Goal: Task Accomplishment & Management: Use online tool/utility

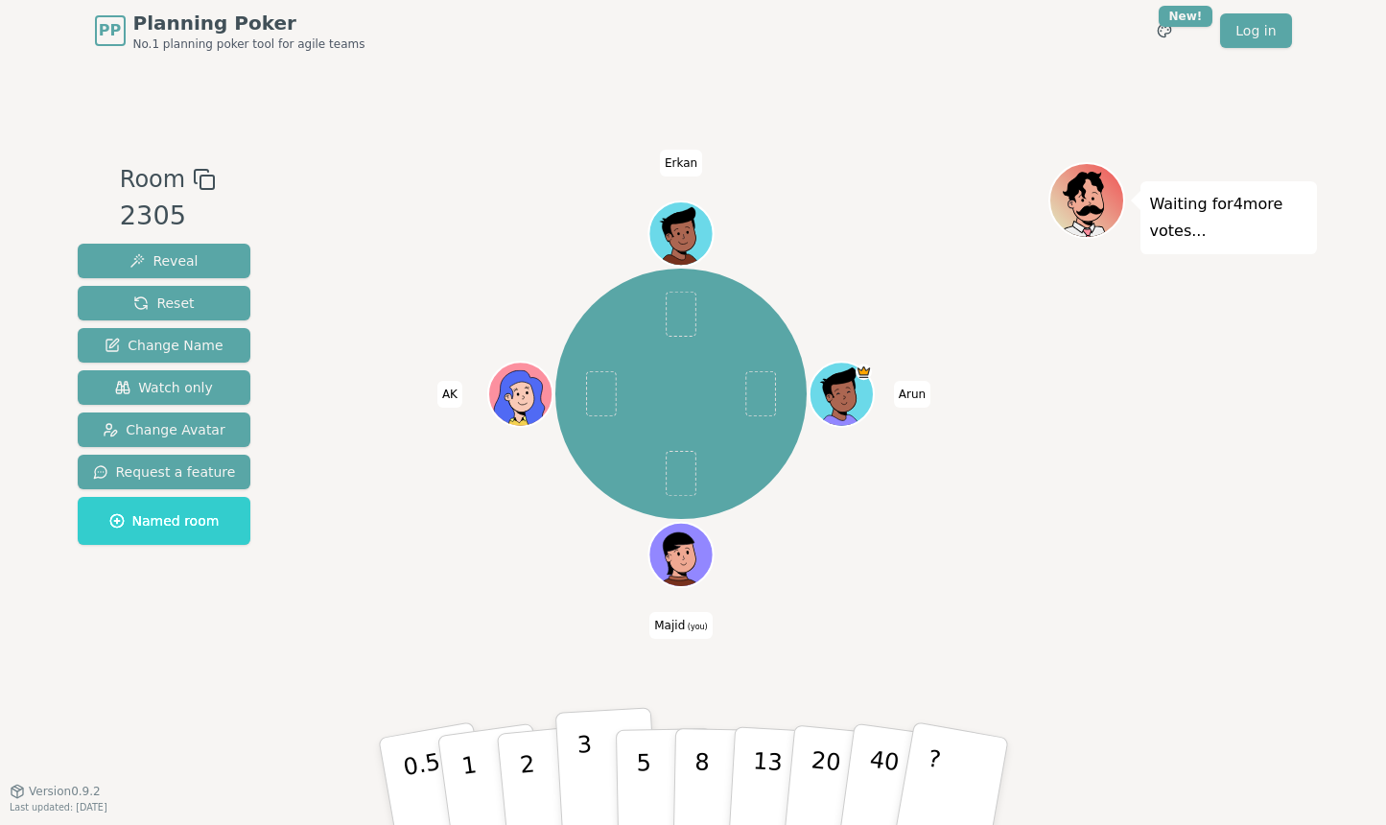
click at [577, 751] on p "3" at bounding box center [585, 783] width 21 height 105
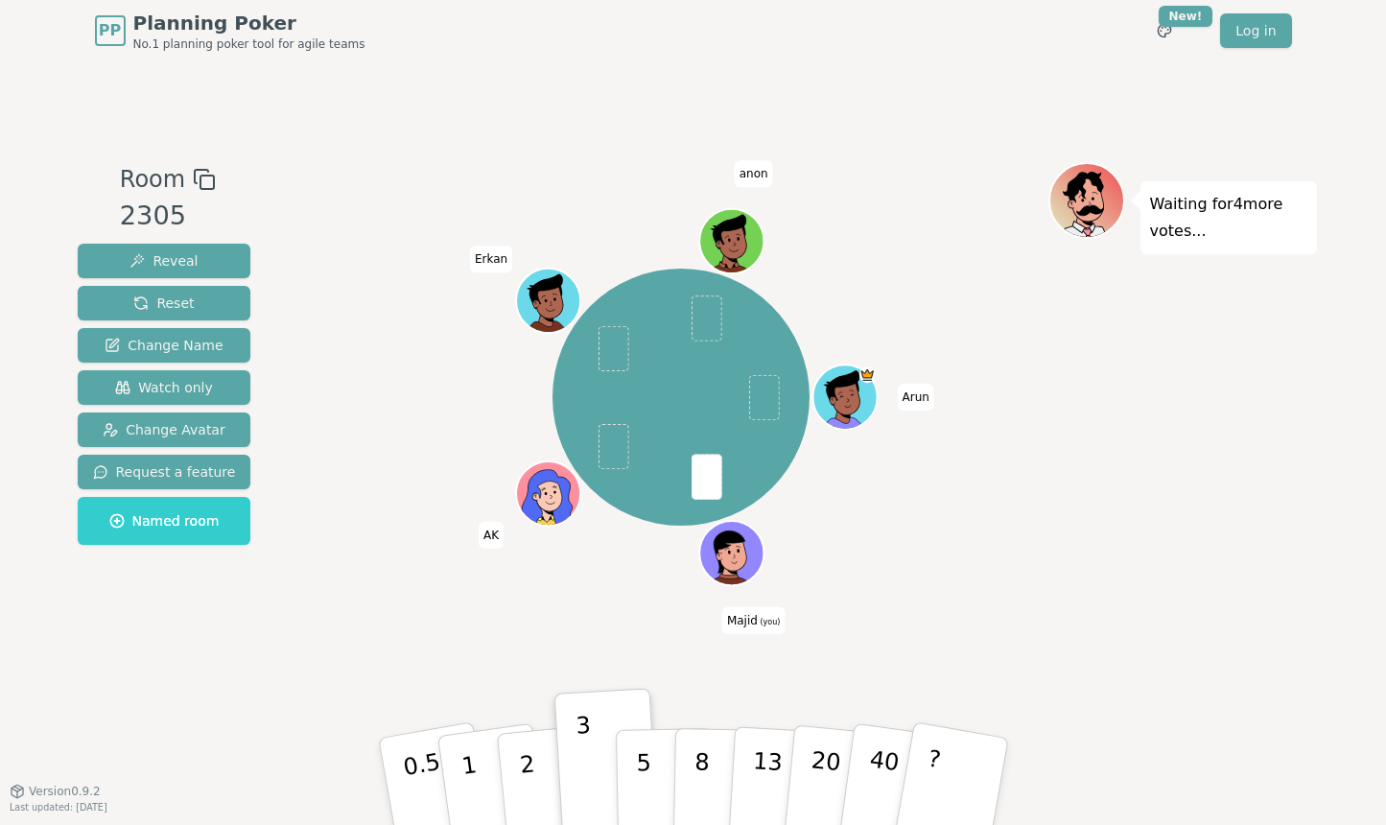
click at [730, 51] on div "PP Planning Poker No.1 planning poker tool for agile teams Toggle theme New! Lo…" at bounding box center [693, 30] width 1197 height 61
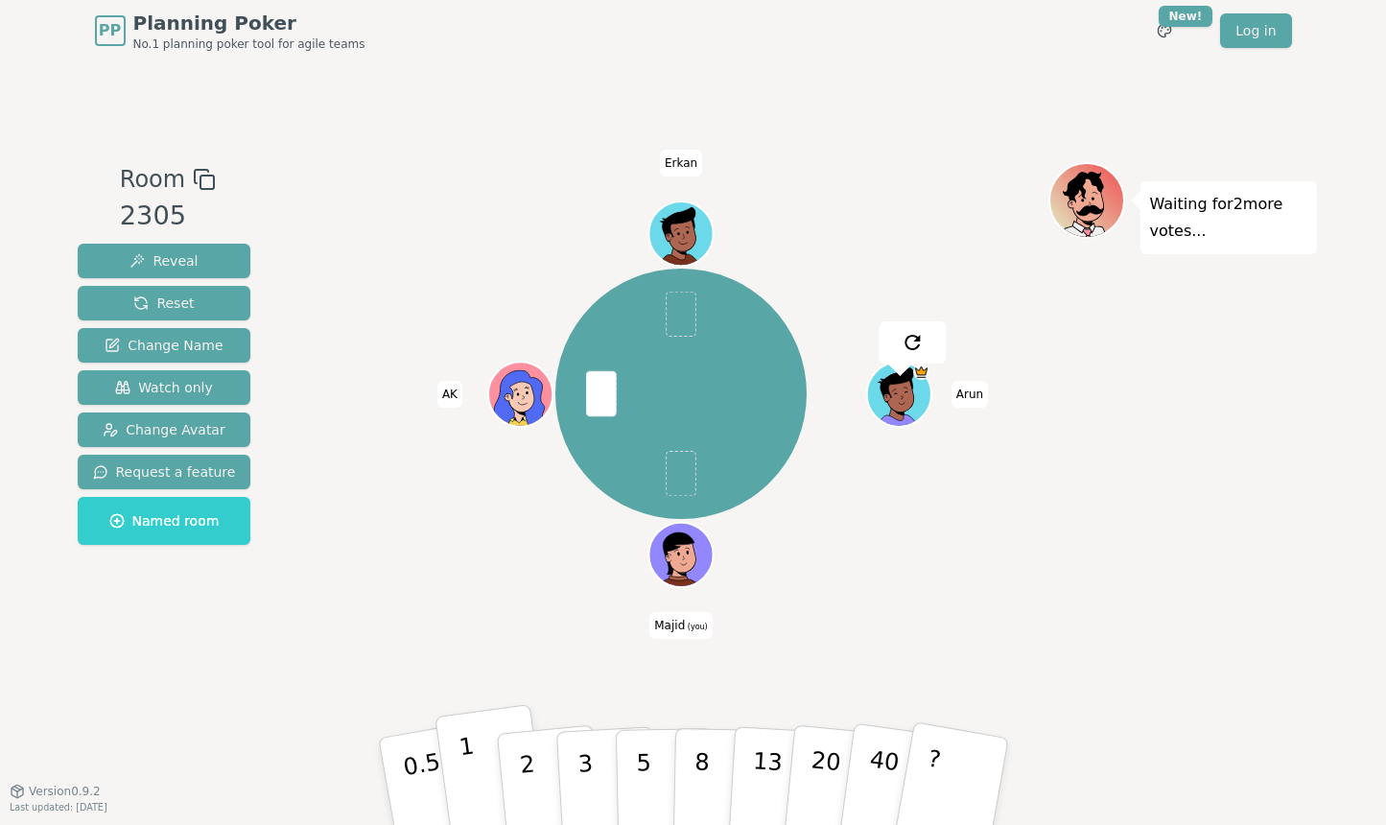
click at [469, 771] on p "1" at bounding box center [471, 784] width 29 height 105
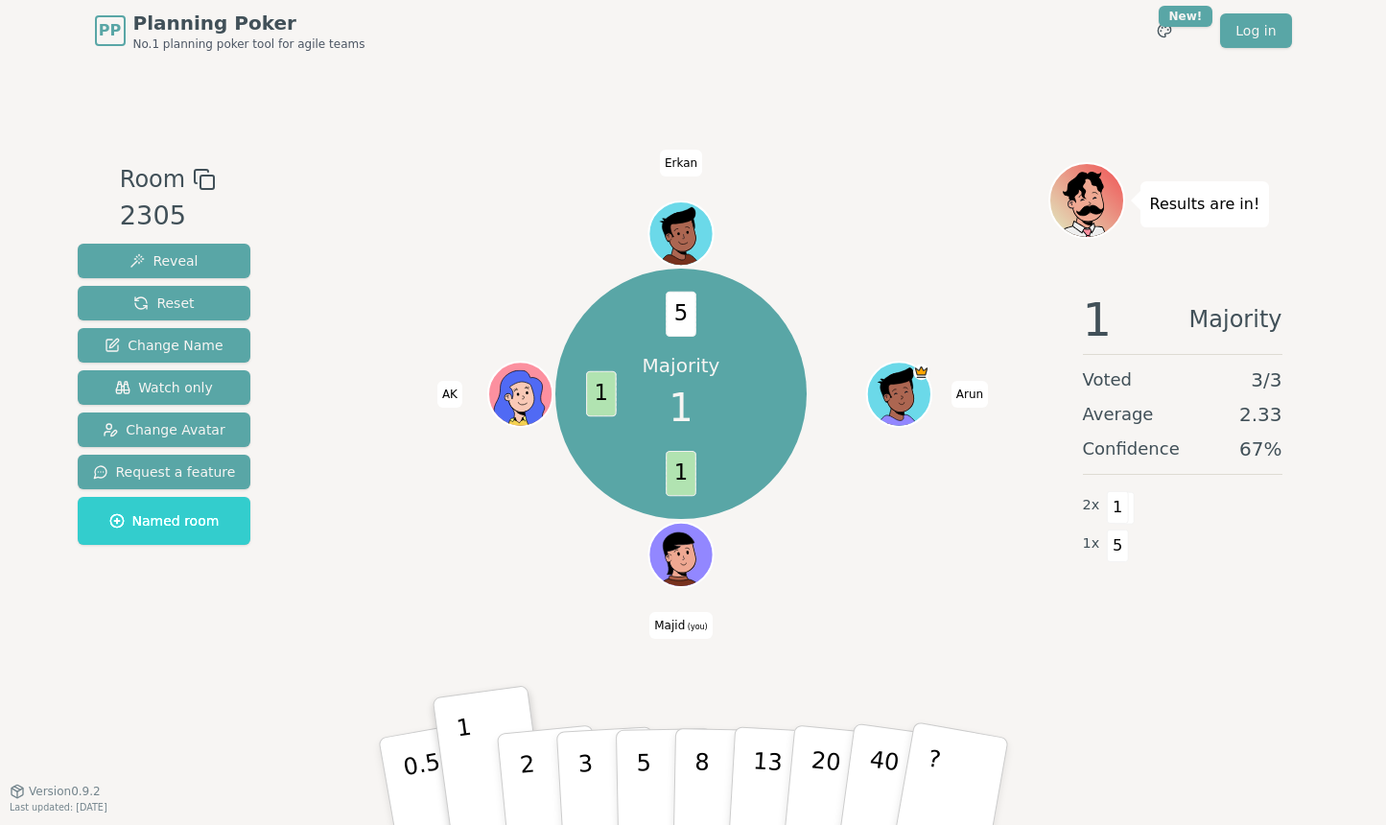
click at [416, 627] on div "Majority 1 1 1 5 [PERSON_NAME] (you) AK Erkan" at bounding box center [682, 426] width 734 height 528
click at [410, 602] on div "Majority 1 1 1 5 [PERSON_NAME] (you) AK Erkan" at bounding box center [682, 426] width 734 height 528
drag, startPoint x: 1208, startPoint y: 320, endPoint x: 1322, endPoint y: 320, distance: 113.2
click at [1322, 320] on div "PP Planning Poker No.1 planning poker tool for agile teams Toggle theme New! Lo…" at bounding box center [693, 412] width 1386 height 825
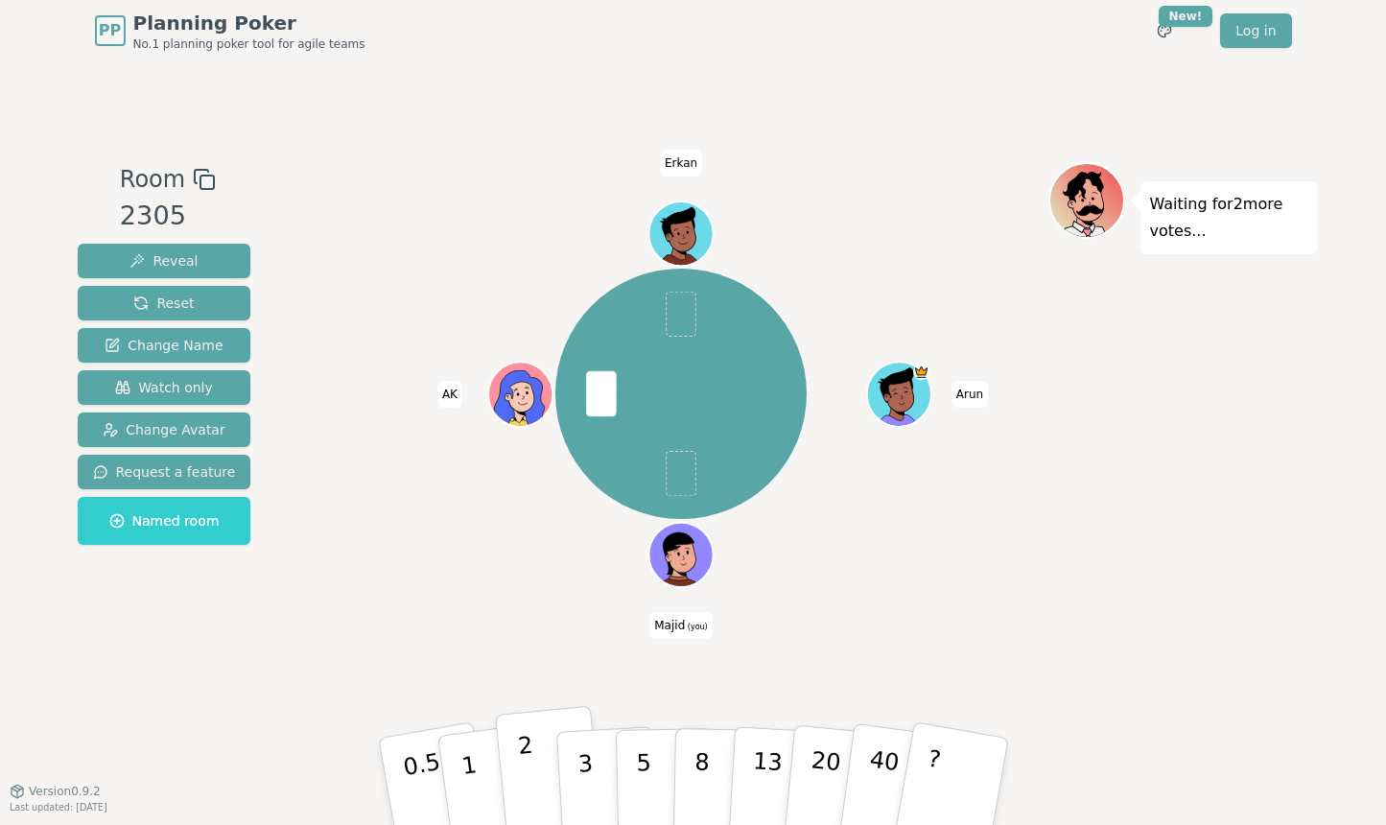
click at [538, 773] on button "2" at bounding box center [548, 782] width 109 height 152
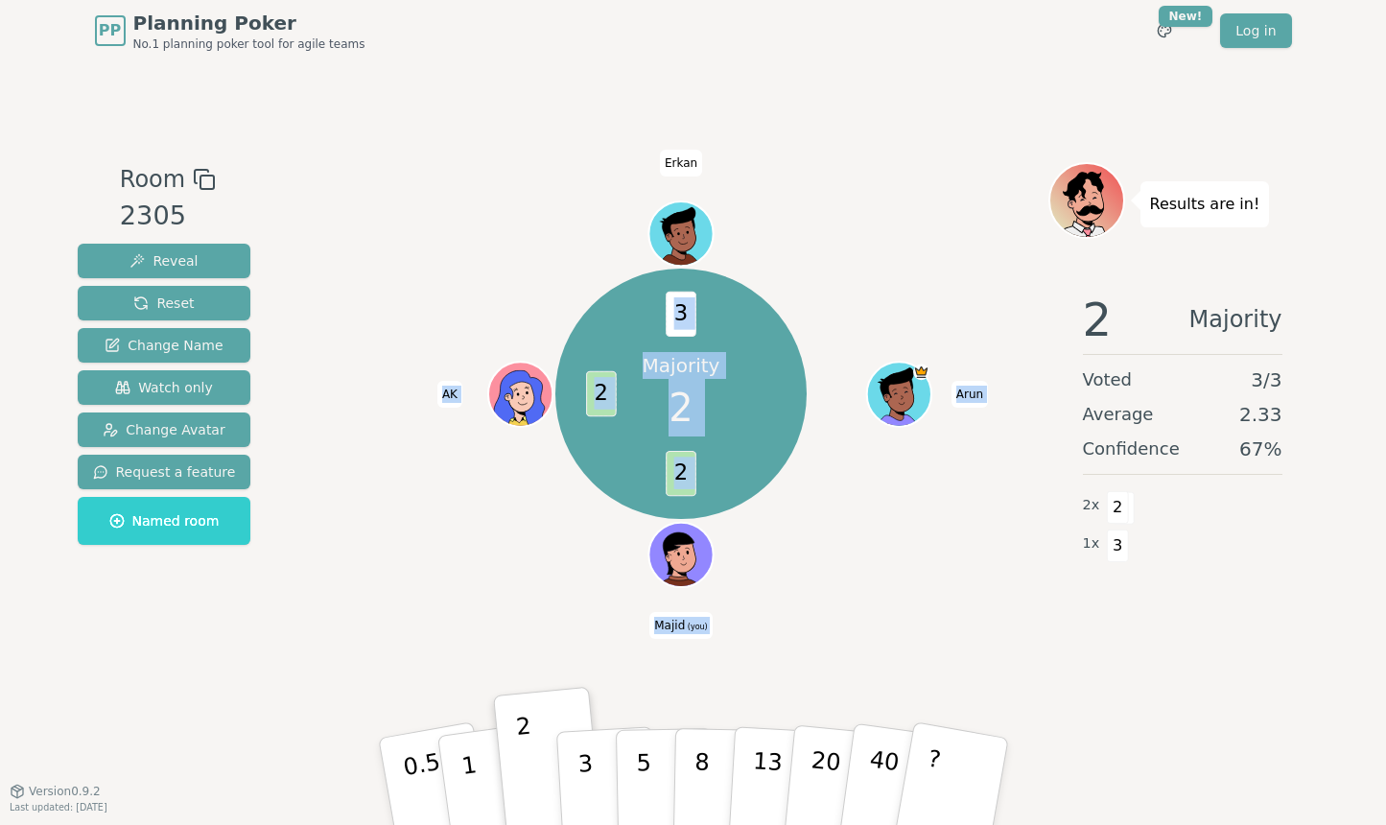
drag, startPoint x: 663, startPoint y: 161, endPoint x: 743, endPoint y: 161, distance: 80.6
click at [719, 162] on div "Majority 2 2 2 3 [PERSON_NAME] (you) AK Erkan" at bounding box center [682, 426] width 734 height 528
click at [677, 160] on span "Erkan" at bounding box center [681, 162] width 42 height 27
click at [664, 101] on div "Room 2305 Reveal Reset Change Name Watch only Change Avatar Request a feature N…" at bounding box center [693, 425] width 1247 height 729
click at [676, 404] on span "2" at bounding box center [680, 408] width 24 height 58
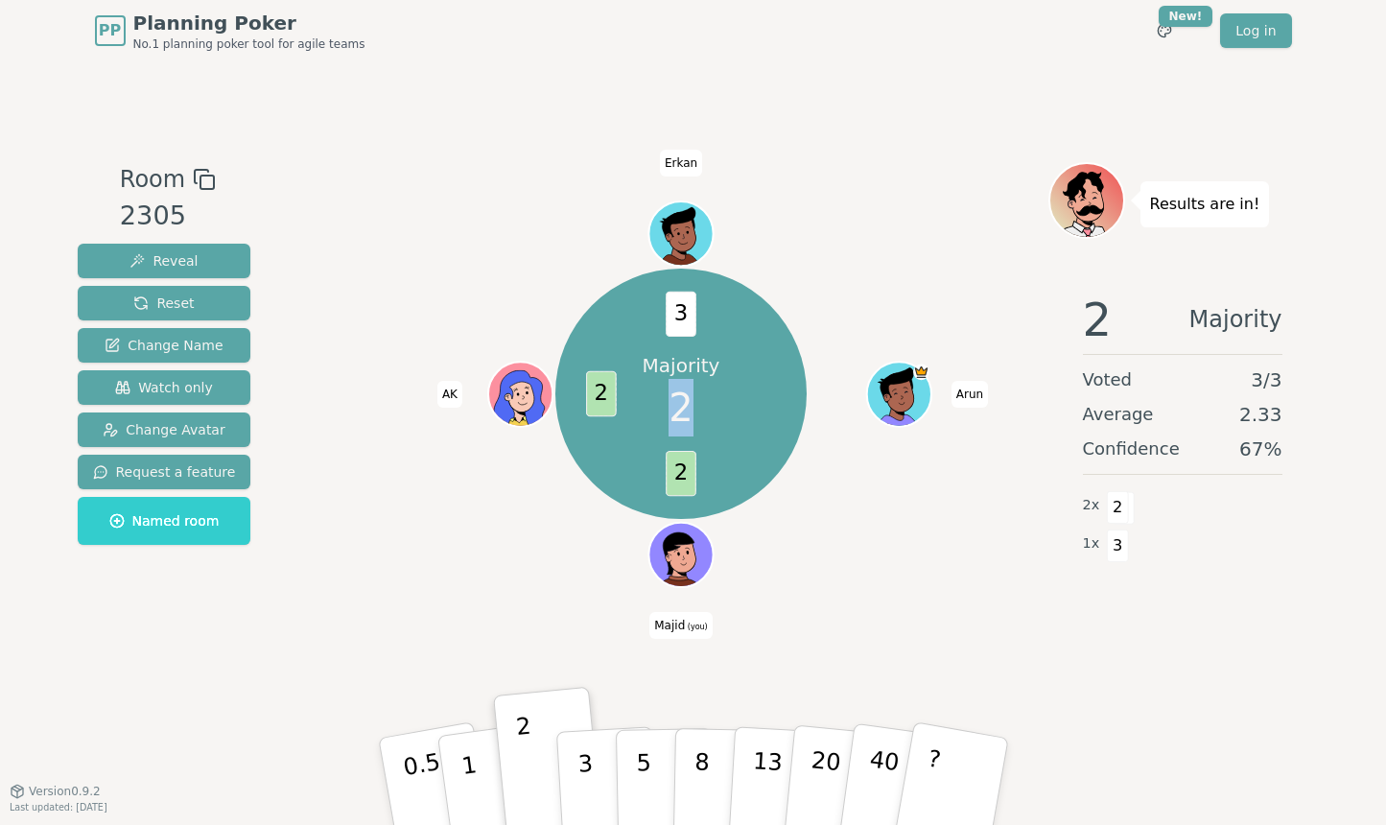
click at [676, 404] on span "2" at bounding box center [680, 408] width 24 height 58
drag, startPoint x: 672, startPoint y: 307, endPoint x: 727, endPoint y: 451, distance: 153.9
click at [727, 451] on div "Majority 2 2 2 3 [PERSON_NAME] (you) AK Erkan" at bounding box center [680, 394] width 250 height 250
click at [671, 404] on span "2" at bounding box center [680, 408] width 24 height 58
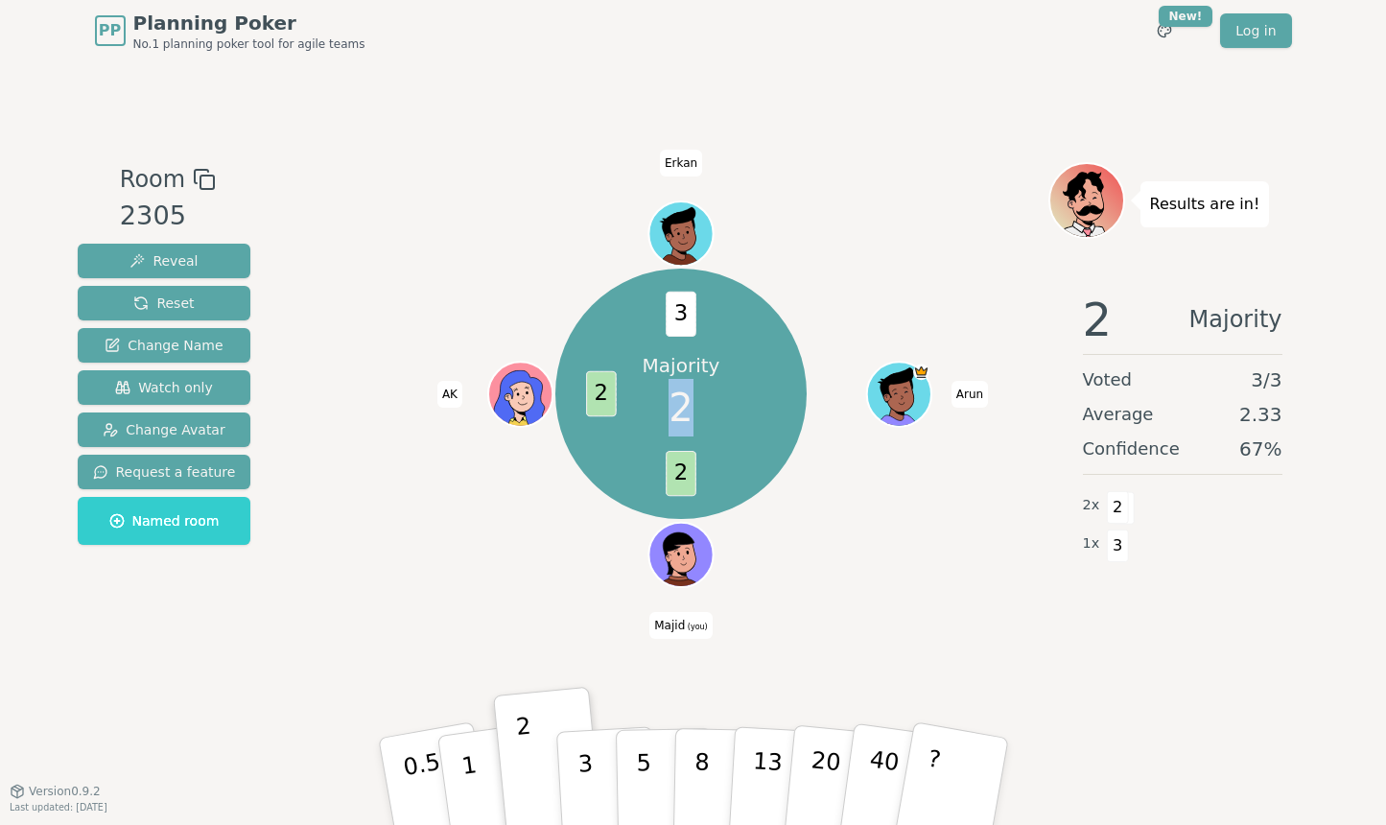
drag, startPoint x: 639, startPoint y: 404, endPoint x: 692, endPoint y: 409, distance: 53.9
click at [692, 409] on div "Majority 2" at bounding box center [681, 394] width 144 height 144
drag, startPoint x: 710, startPoint y: 409, endPoint x: 643, endPoint y: 409, distance: 67.1
click at [655, 409] on div "Majority 2" at bounding box center [681, 394] width 144 height 144
click at [643, 409] on div "Majority 2" at bounding box center [681, 394] width 144 height 144
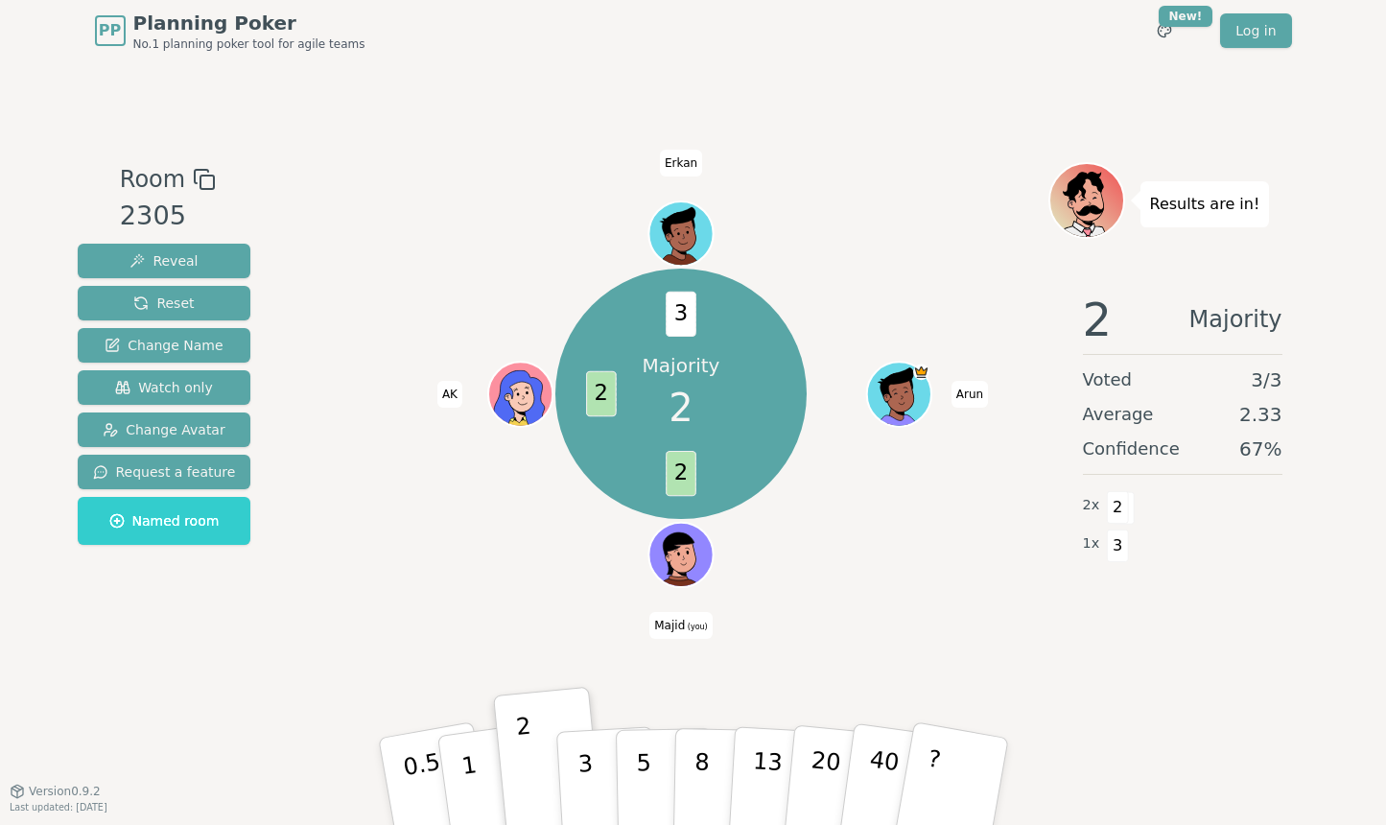
drag, startPoint x: 648, startPoint y: 410, endPoint x: 815, endPoint y: 410, distance: 166.9
click at [811, 410] on div "Majority 2 2 2 3 [PERSON_NAME] (you) AK Erkan" at bounding box center [682, 394] width 734 height 394
drag, startPoint x: 653, startPoint y: 394, endPoint x: 693, endPoint y: 394, distance: 40.3
click at [693, 394] on div "Majority 2" at bounding box center [681, 394] width 144 height 144
drag, startPoint x: 662, startPoint y: 413, endPoint x: 712, endPoint y: 413, distance: 49.9
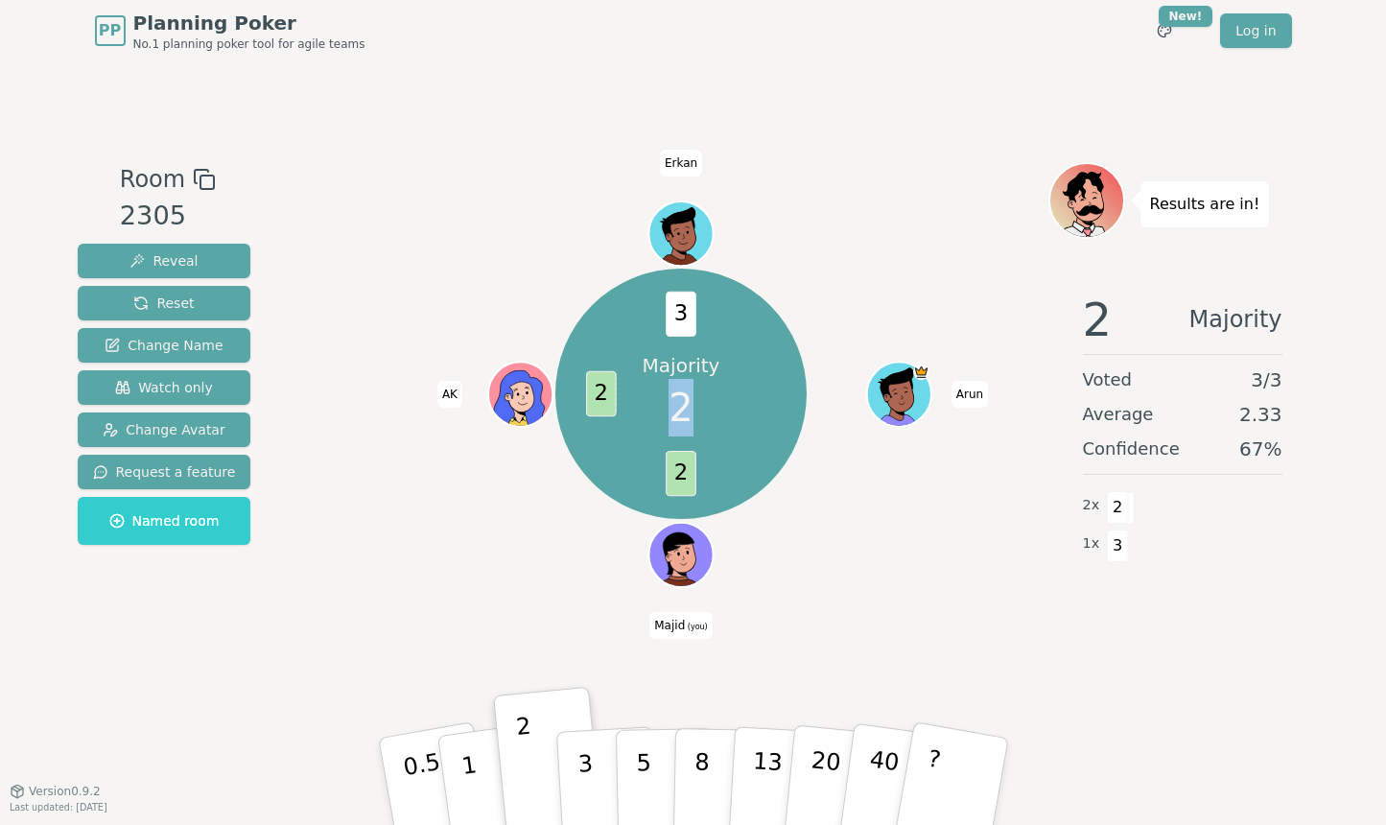
click at [712, 413] on div "Majority 2" at bounding box center [681, 394] width 144 height 144
click at [664, 422] on div "Majority 2" at bounding box center [681, 394] width 144 height 144
click at [718, 57] on div "PP Planning Poker No.1 planning poker tool for agile teams Toggle theme New! Lo…" at bounding box center [693, 30] width 1197 height 61
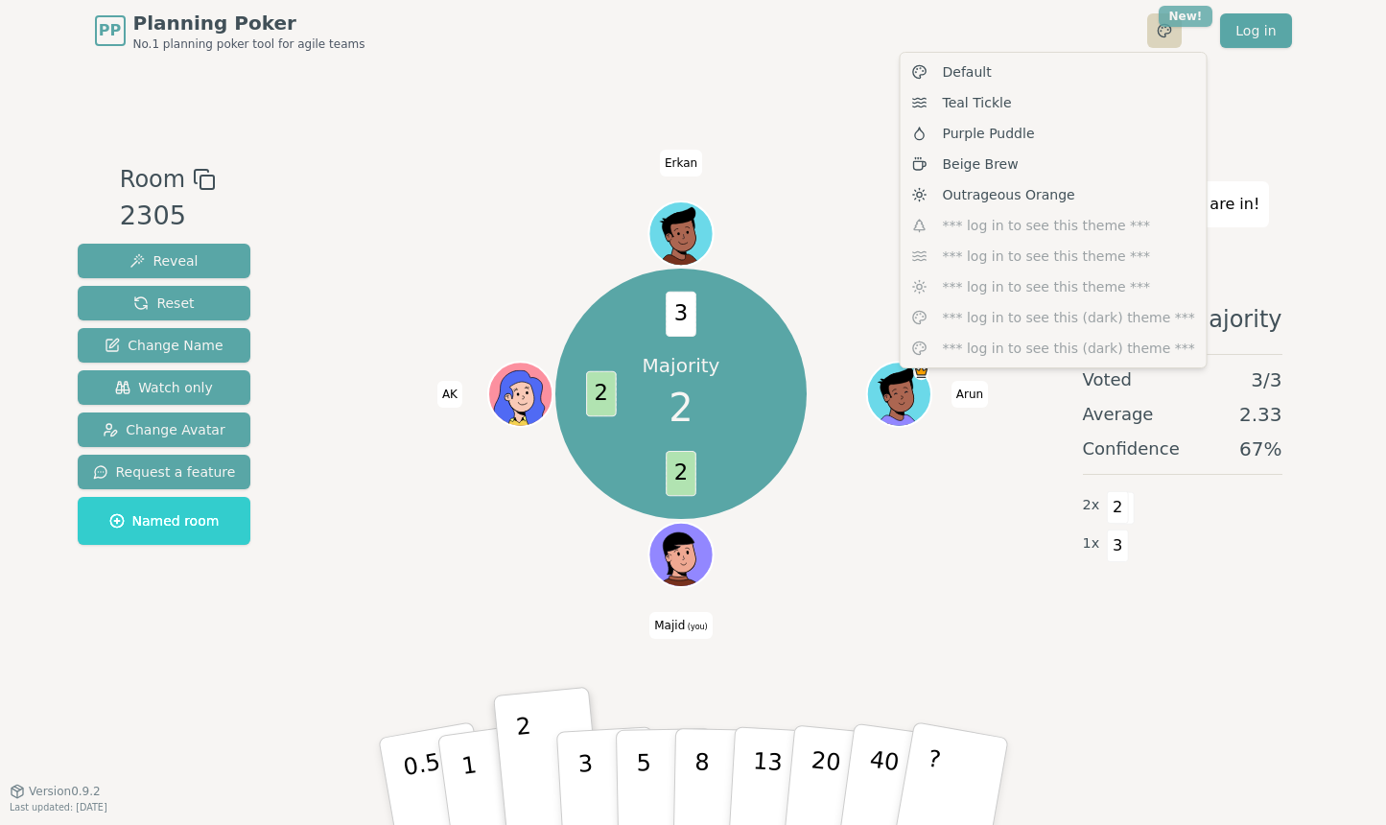
click at [1189, 23] on html "PP Planning Poker No.1 planning poker tool for agile teams Toggle theme New! Lo…" at bounding box center [693, 412] width 1386 height 825
click at [1001, 103] on span "Teal Tickle" at bounding box center [977, 102] width 69 height 19
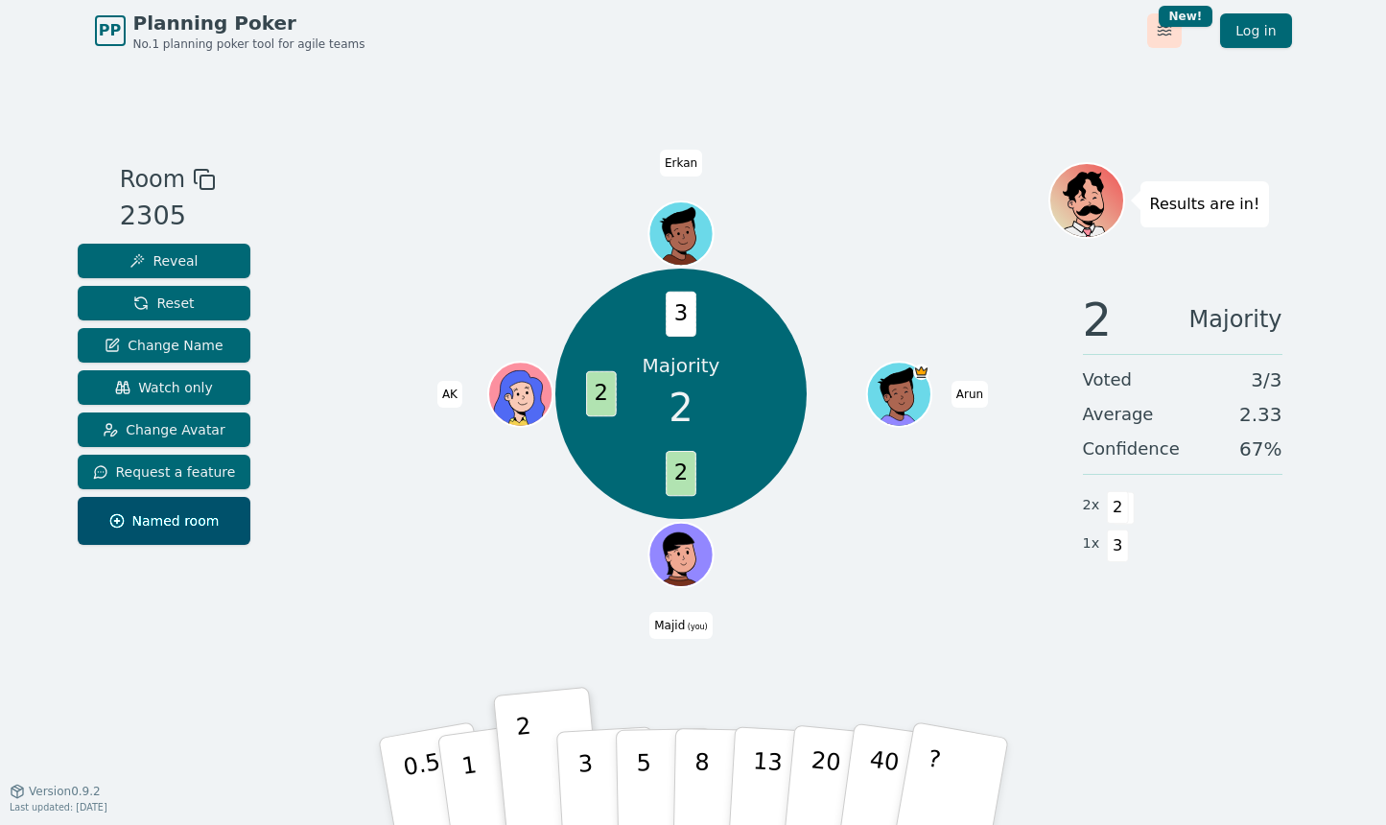
click at [1159, 37] on html "PP Planning Poker No.1 planning poker tool for agile teams Toggle theme New! Lo…" at bounding box center [693, 412] width 1386 height 825
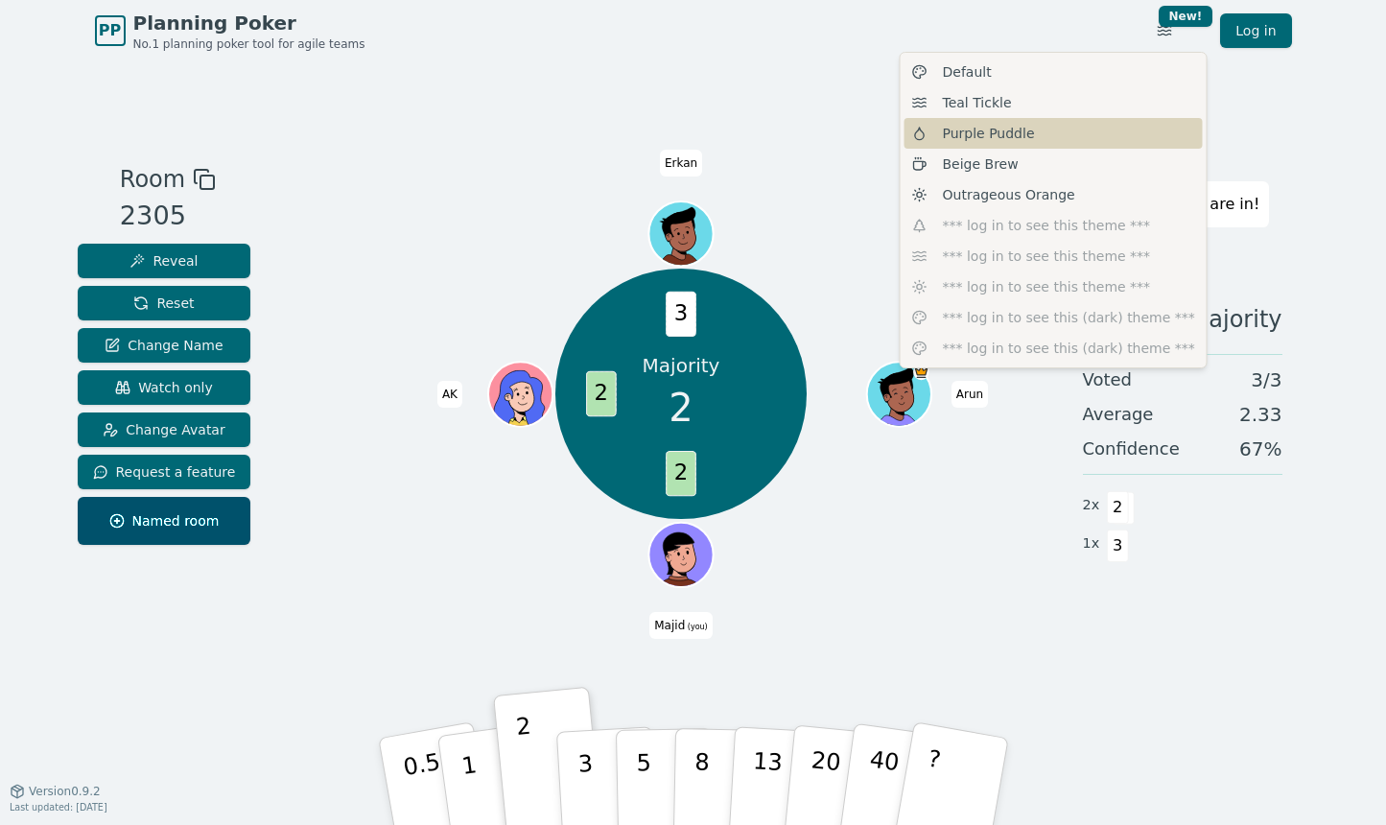
click at [1015, 142] on span "Purple Puddle" at bounding box center [989, 133] width 92 height 19
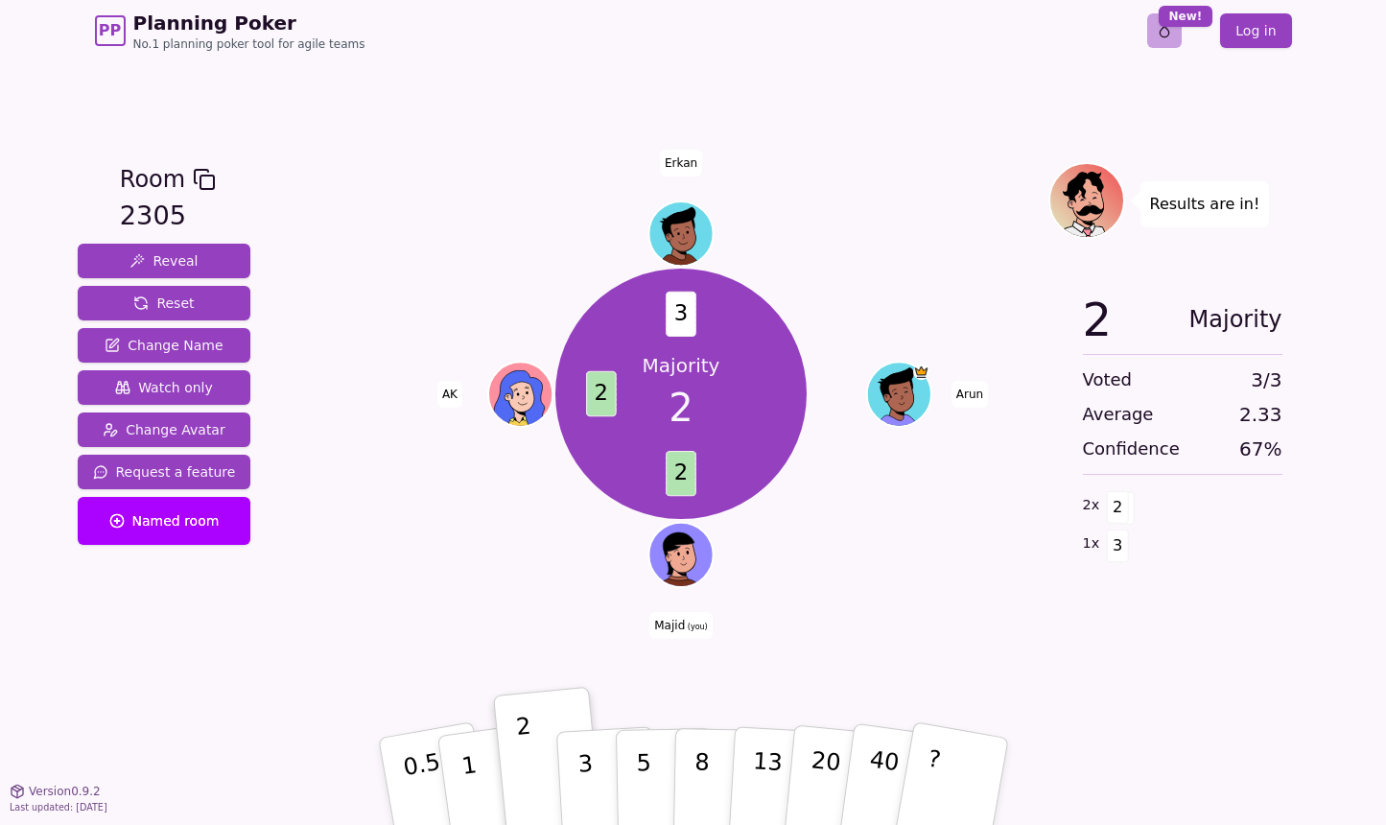
click at [1176, 27] on html "PP Planning Poker No.1 planning poker tool for agile teams Toggle theme New! Lo…" at bounding box center [693, 412] width 1386 height 825
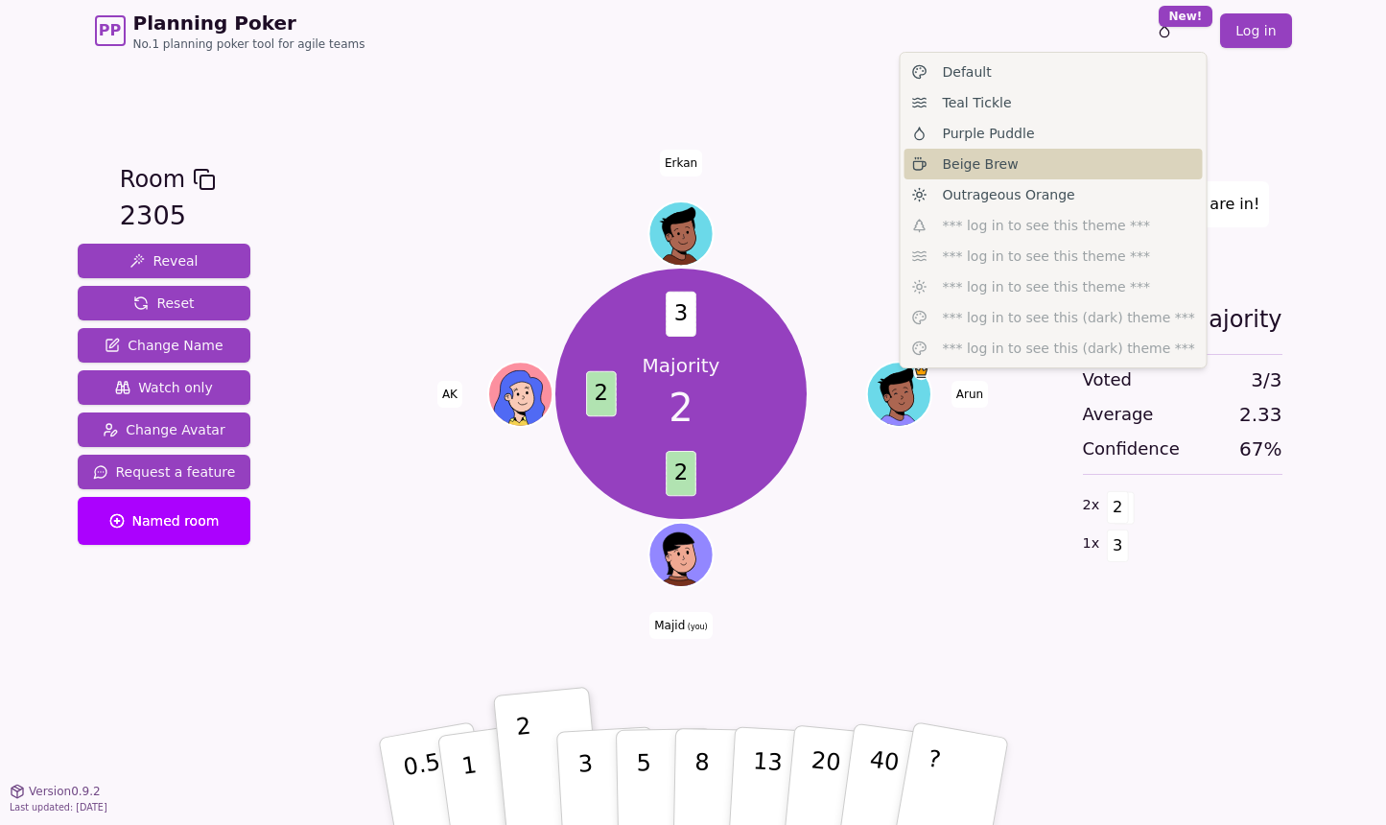
click at [1061, 164] on div "Beige Brew" at bounding box center [1053, 164] width 298 height 31
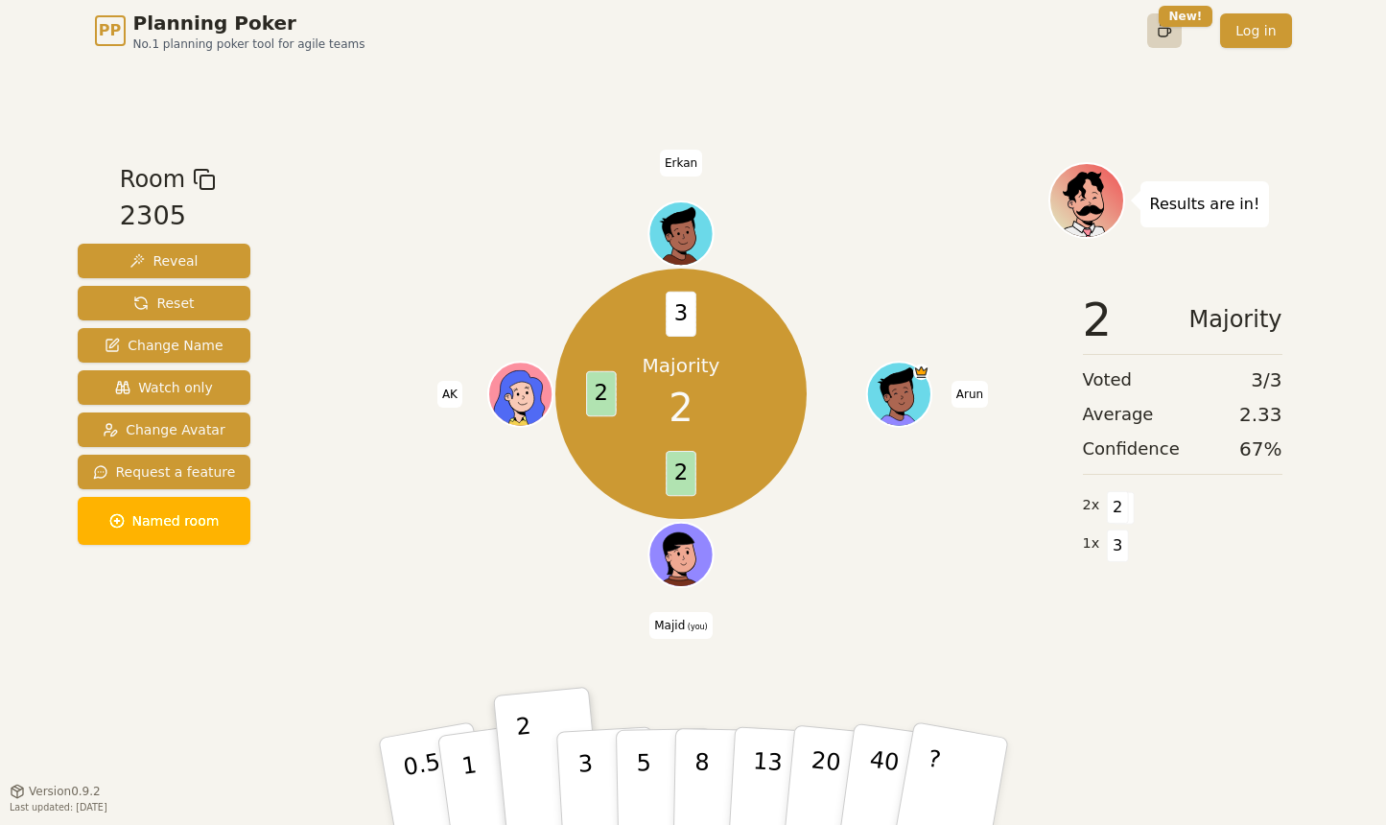
click at [1171, 34] on html "PP Planning Poker No.1 planning poker tool for agile teams Toggle theme New! Lo…" at bounding box center [693, 412] width 1386 height 825
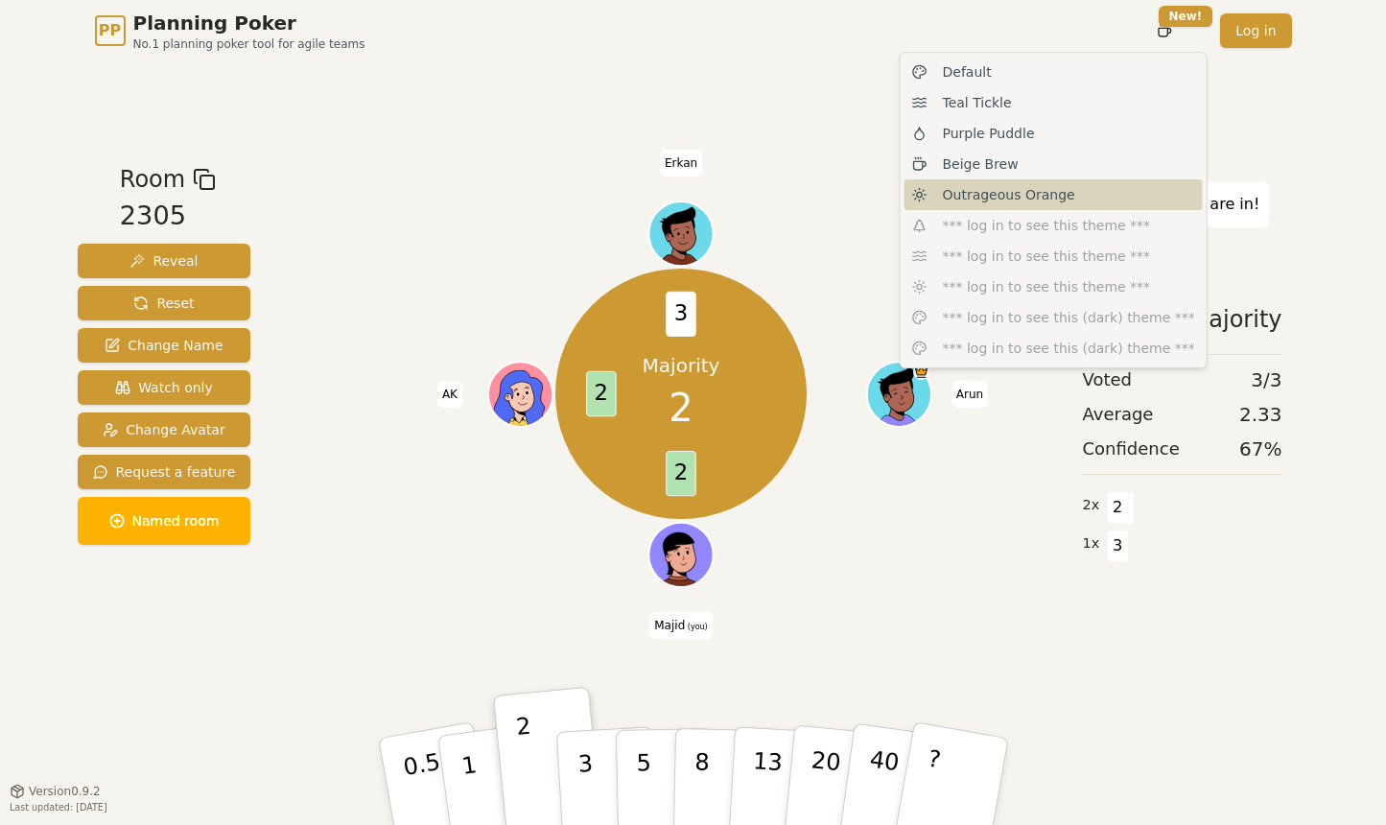
click at [1043, 194] on span "Outrageous Orange" at bounding box center [1009, 194] width 132 height 19
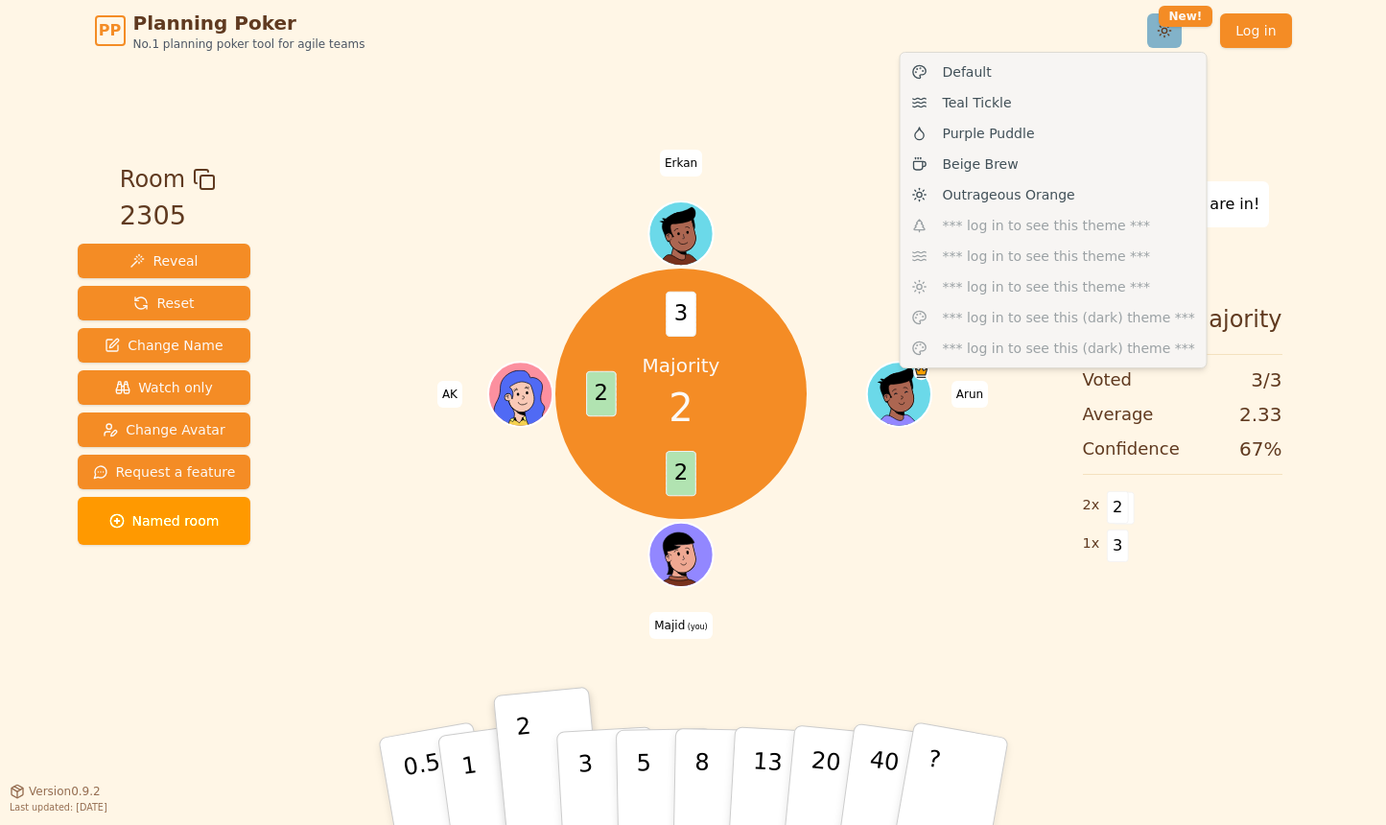
click at [1171, 35] on html "PP Planning Poker No.1 planning poker tool for agile teams Toggle theme New! Lo…" at bounding box center [693, 412] width 1386 height 825
click at [1044, 162] on div "Beige Brew" at bounding box center [1053, 164] width 298 height 31
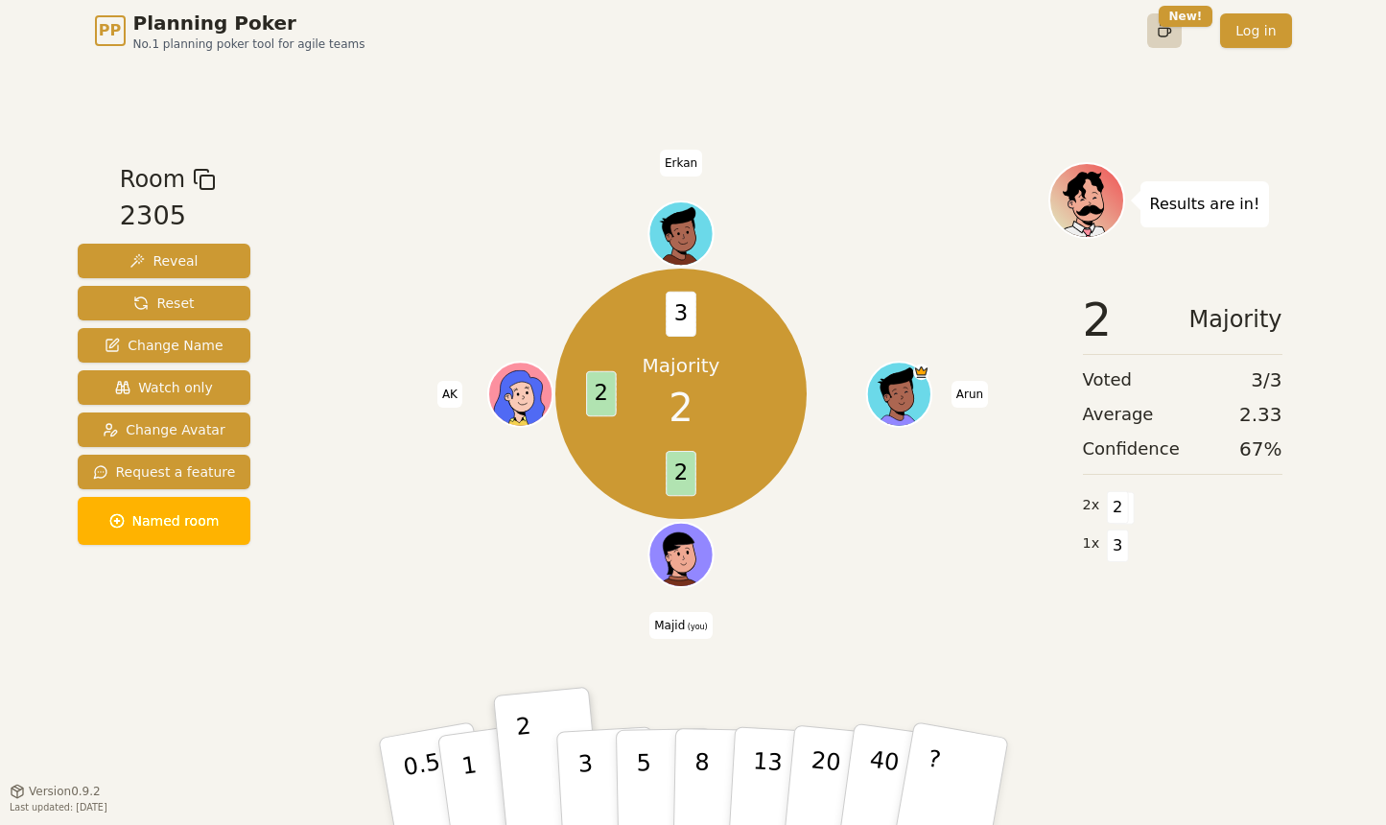
click at [1163, 45] on html "PP Planning Poker No.1 planning poker tool for agile teams Toggle theme New! Lo…" at bounding box center [693, 412] width 1386 height 825
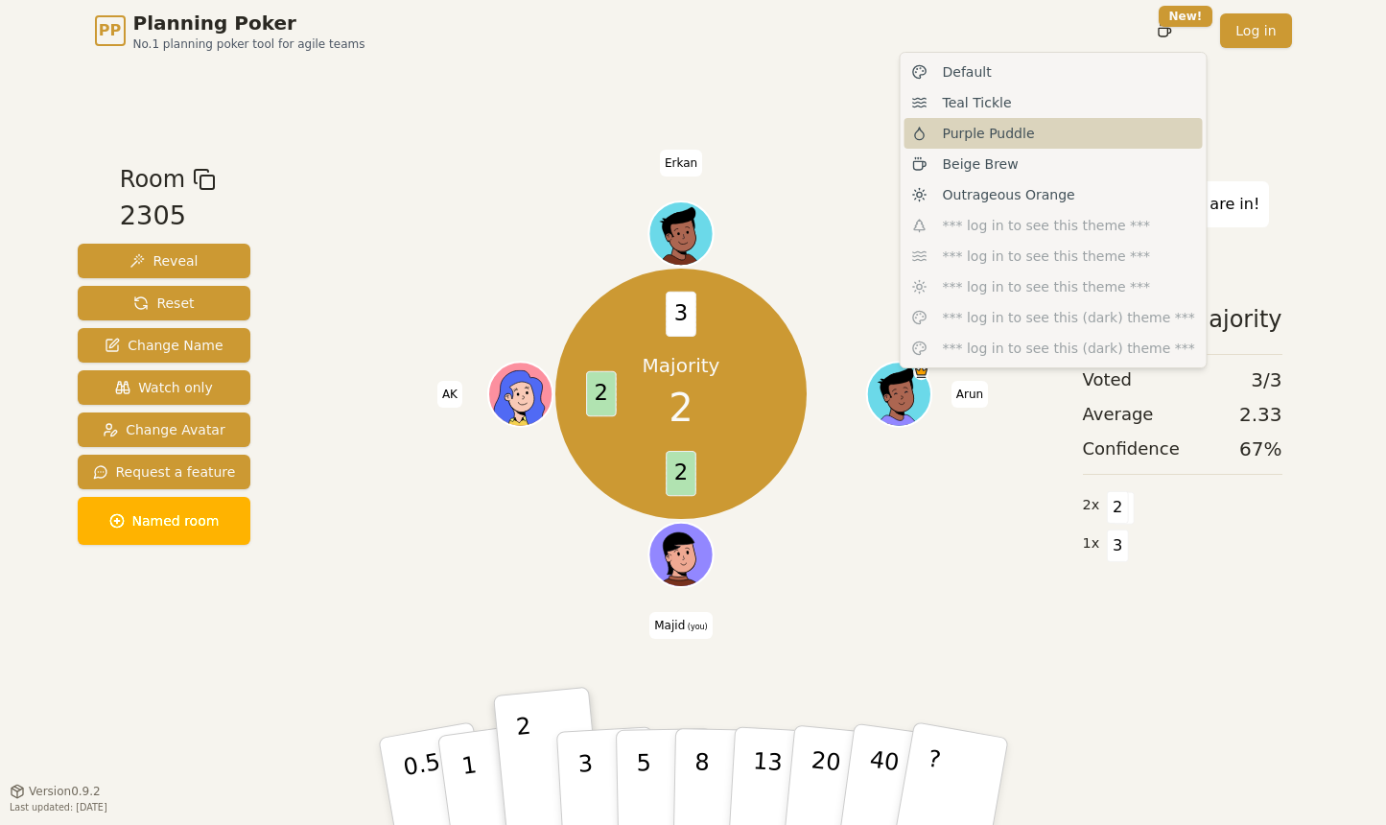
click at [997, 136] on span "Purple Puddle" at bounding box center [989, 133] width 92 height 19
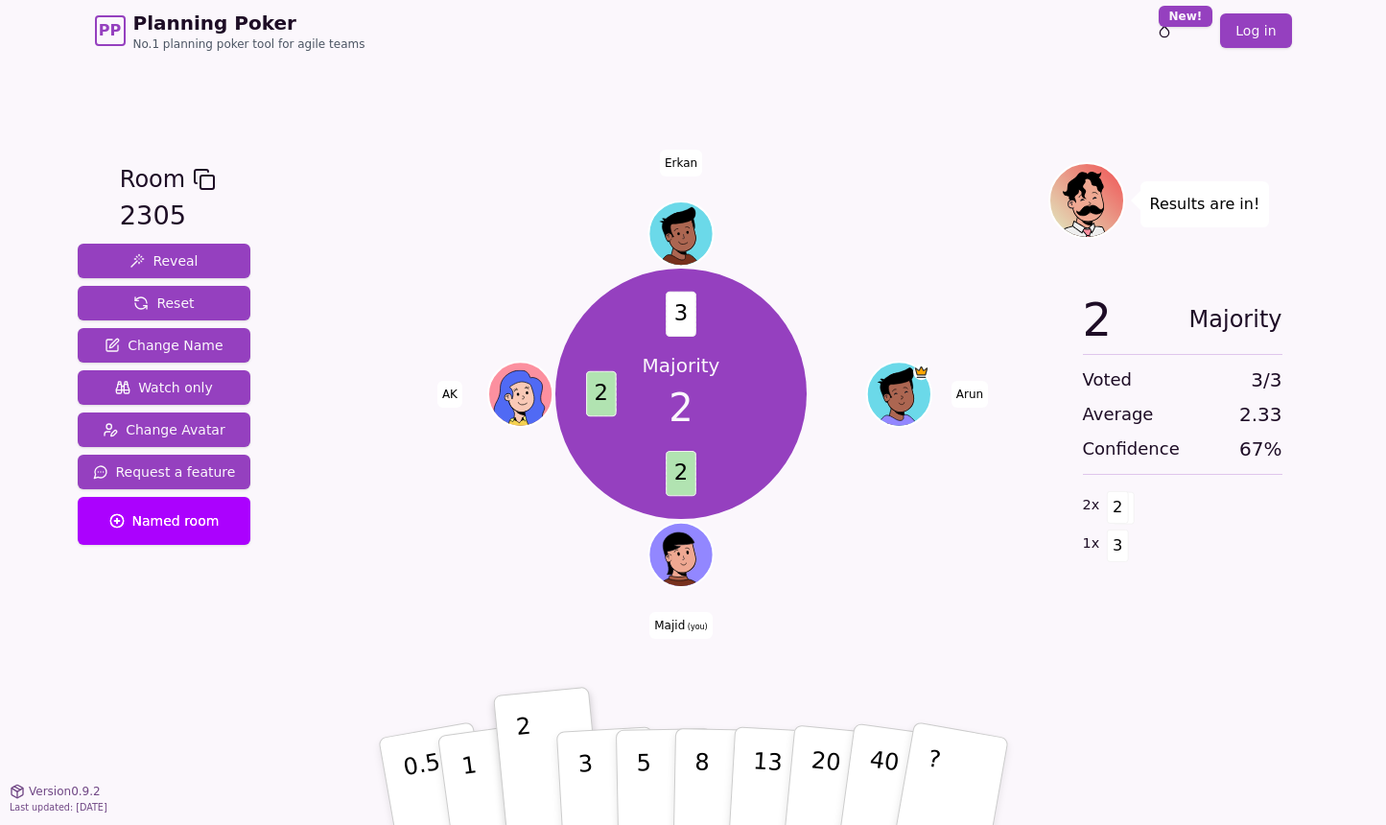
click at [848, 95] on div "Room 2305 Reveal Reset Change Name Watch only Change Avatar Request a feature N…" at bounding box center [693, 425] width 1247 height 729
